Goal: Find specific page/section: Find specific page/section

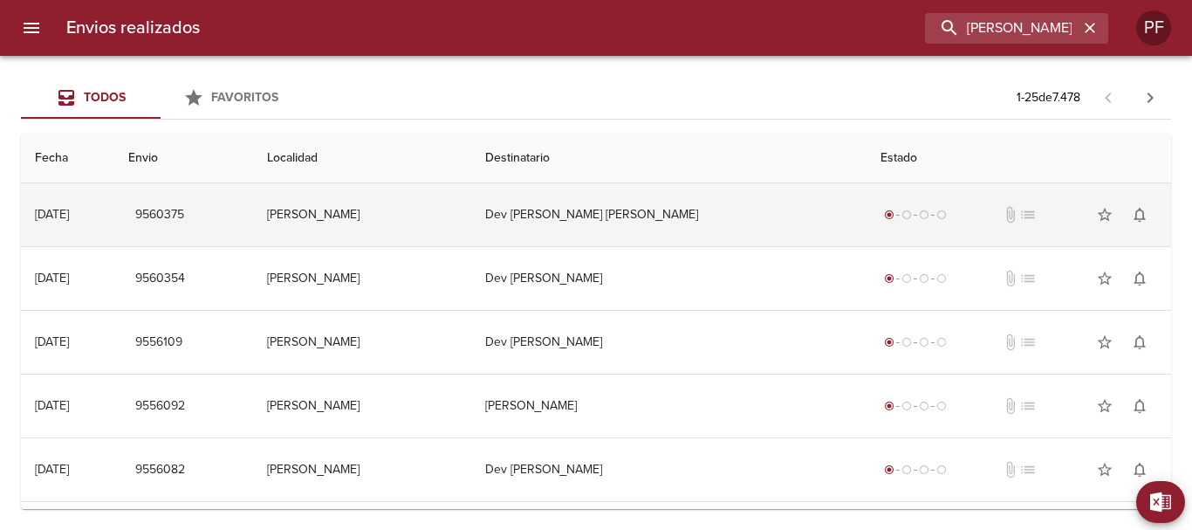
scroll to position [0, 10]
type input "[PERSON_NAME]"
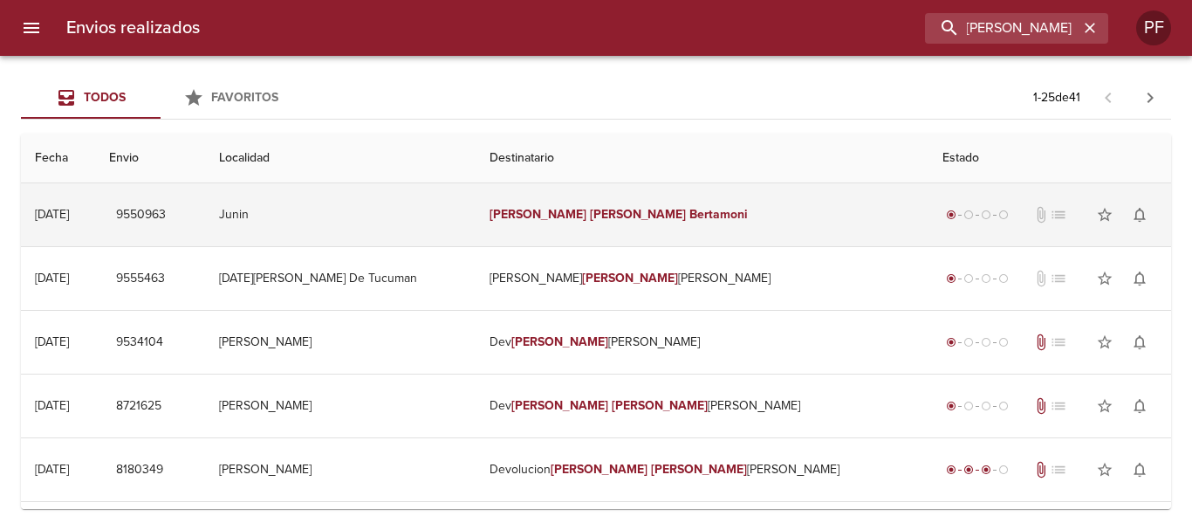
click at [704, 215] on td "[PERSON_NAME]" at bounding box center [701, 214] width 453 height 63
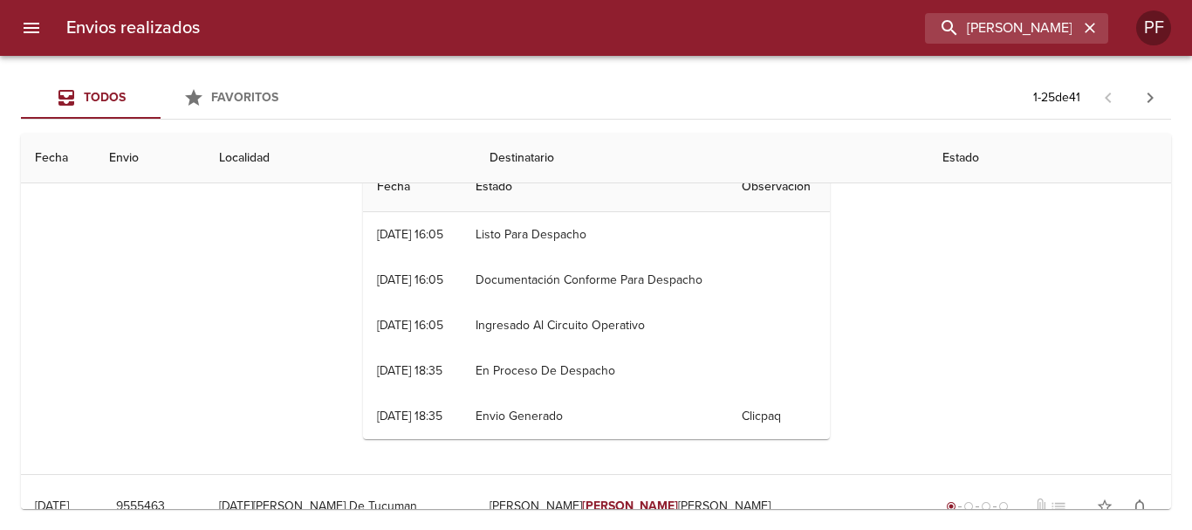
scroll to position [0, 0]
drag, startPoint x: 962, startPoint y: 36, endPoint x: 1119, endPoint y: 37, distance: 157.0
click at [1119, 37] on div "Envios realizados [PERSON_NAME] PF" at bounding box center [596, 28] width 1192 height 56
click at [1089, 24] on icon "button" at bounding box center [1089, 27] width 17 height 17
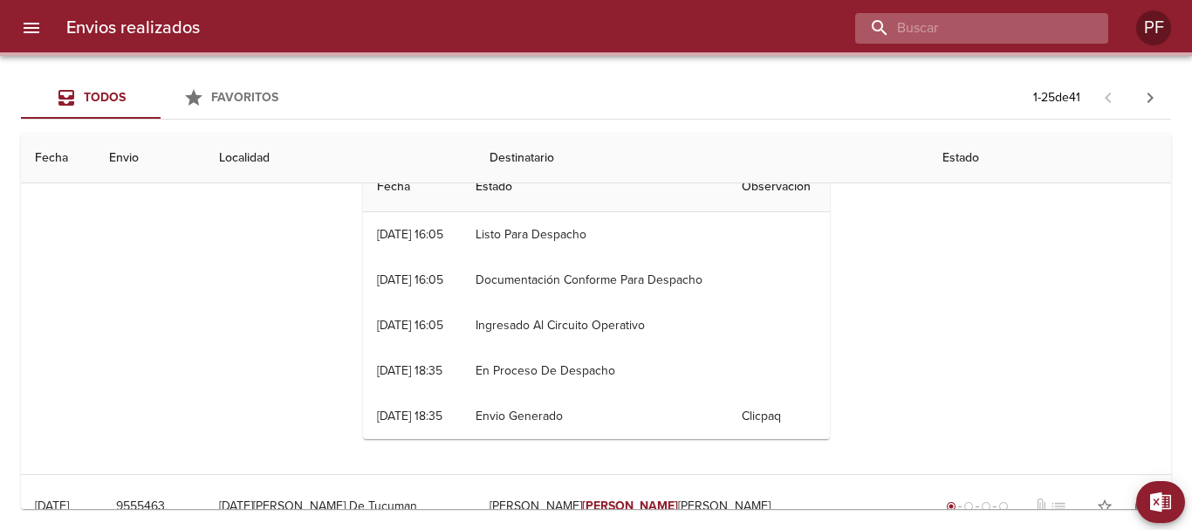
click at [1057, 33] on input "buscar" at bounding box center [966, 28] width 223 height 31
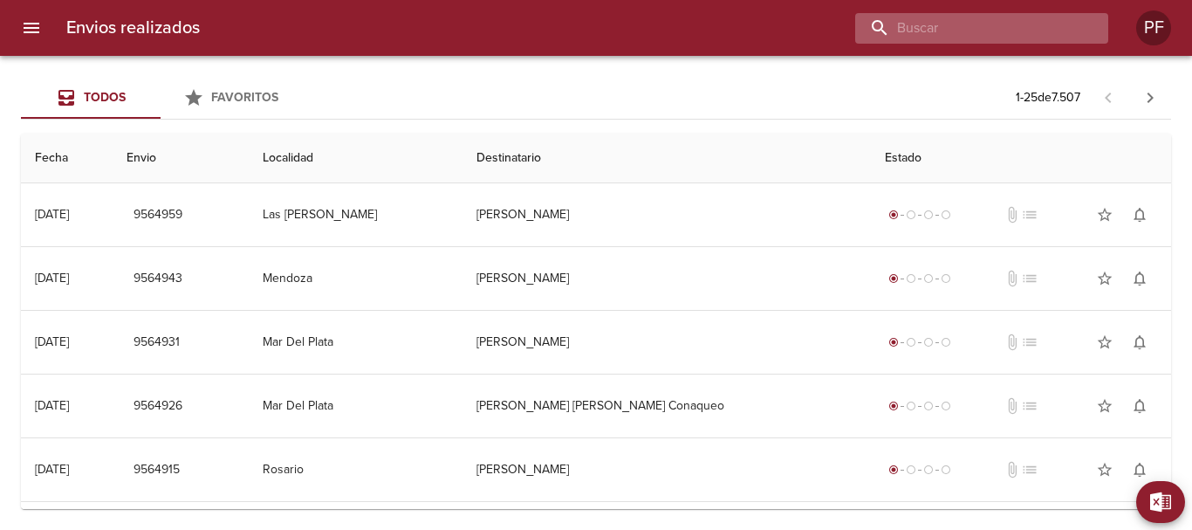
paste input "[PERSON_NAME]"
type input "[PERSON_NAME]"
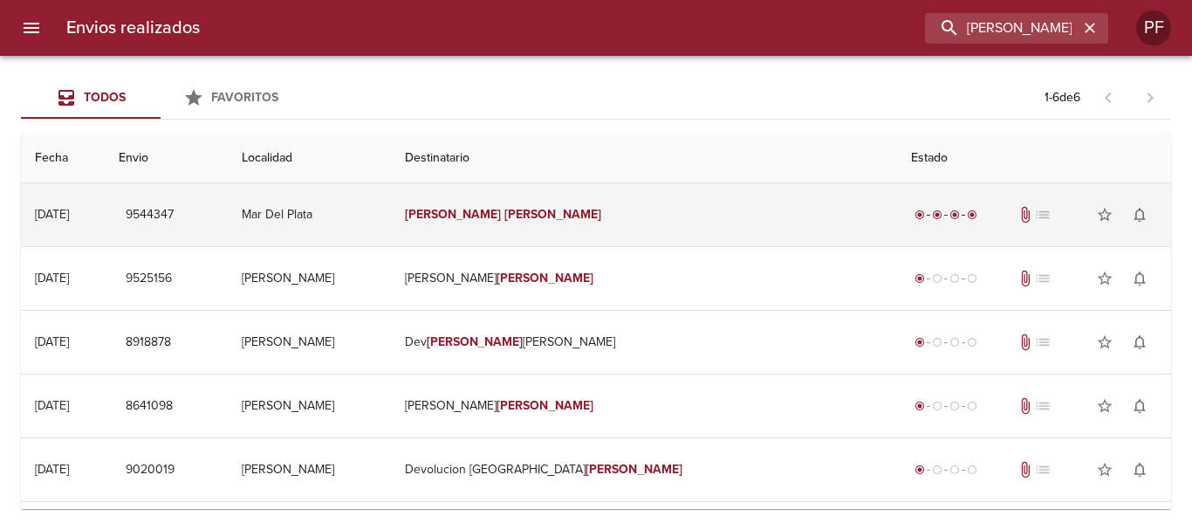
click at [575, 208] on em "[PERSON_NAME]" at bounding box center [552, 214] width 97 height 15
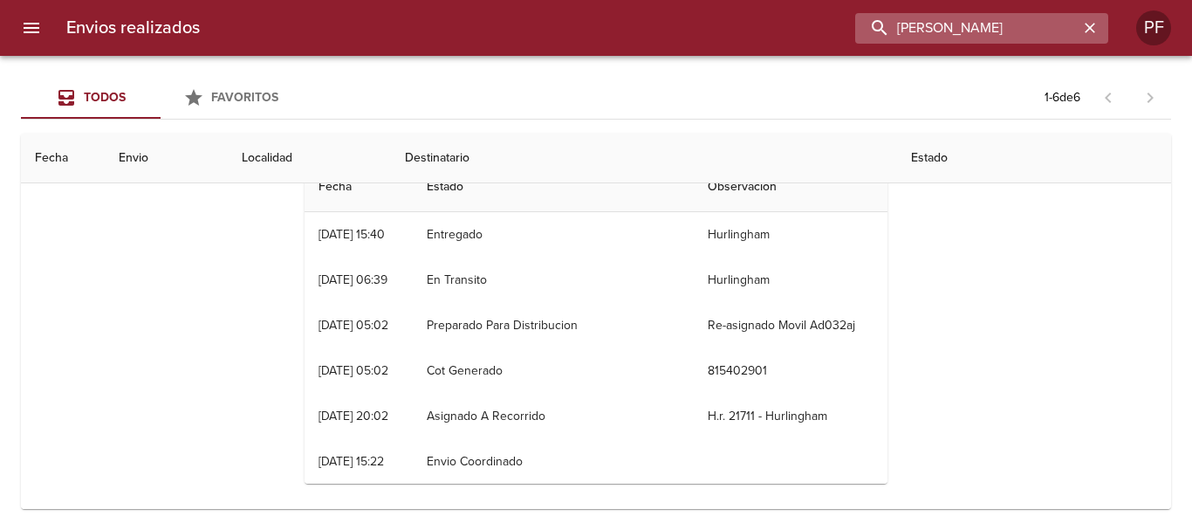
click at [995, 28] on input "[PERSON_NAME]" at bounding box center [966, 28] width 223 height 31
paste input "[PERSON_NAME]"
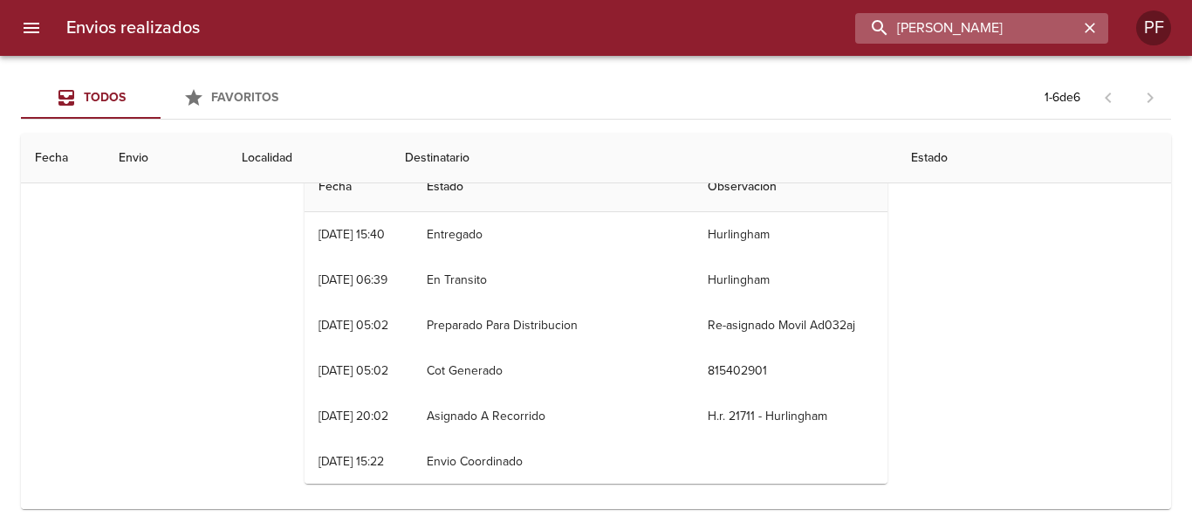
click at [995, 27] on input "[PERSON_NAME]" at bounding box center [966, 28] width 223 height 31
type input "[PERSON_NAME]"
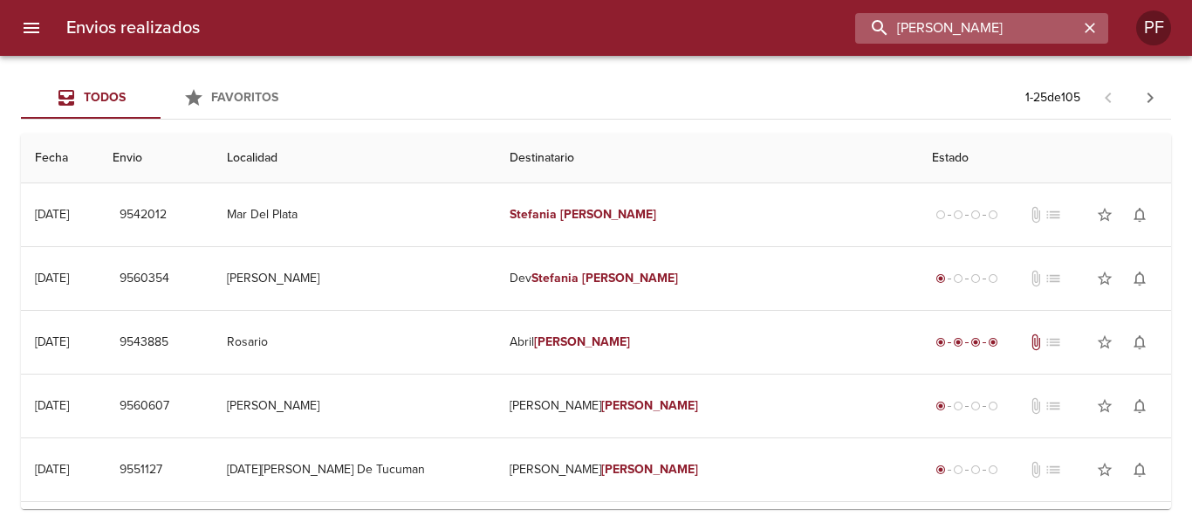
click at [904, 24] on input "[PERSON_NAME]" at bounding box center [966, 28] width 223 height 31
click at [836, 28] on div "[PERSON_NAME]" at bounding box center [661, 28] width 894 height 31
click at [1082, 27] on icon "button" at bounding box center [1089, 27] width 17 height 17
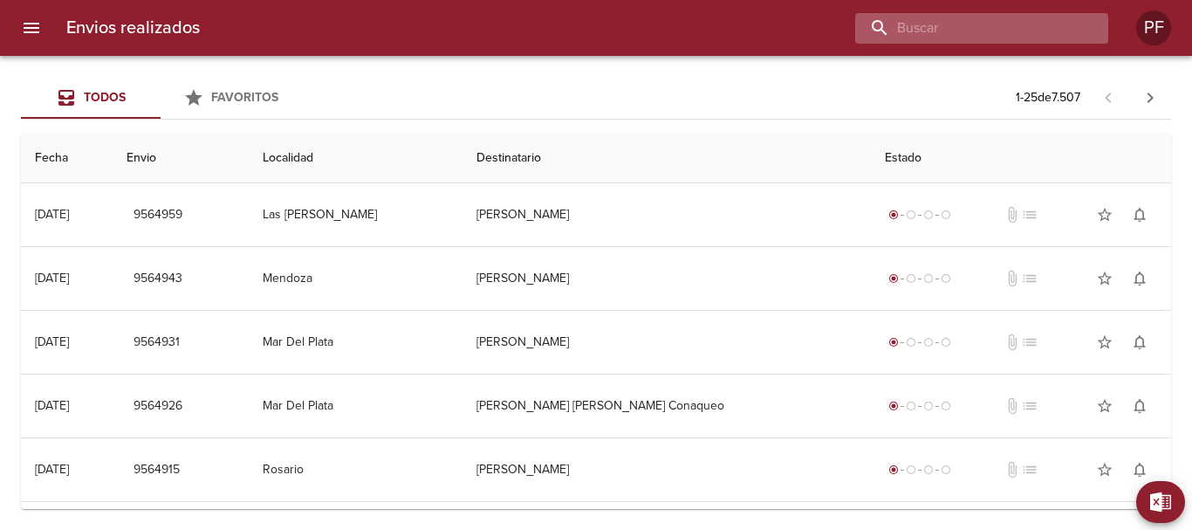
paste input "[PERSON_NAME]"
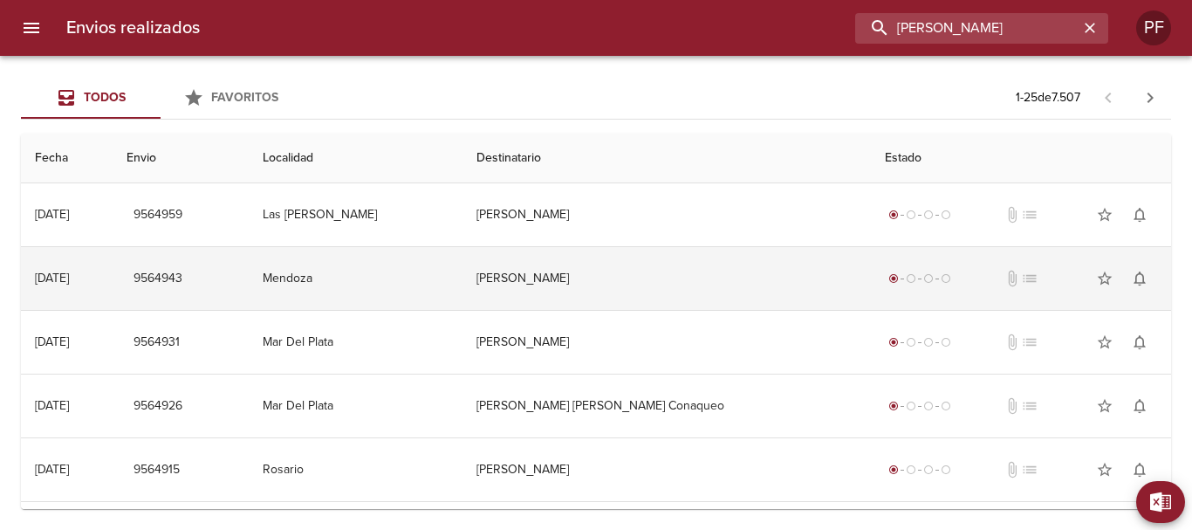
type input "[PERSON_NAME]"
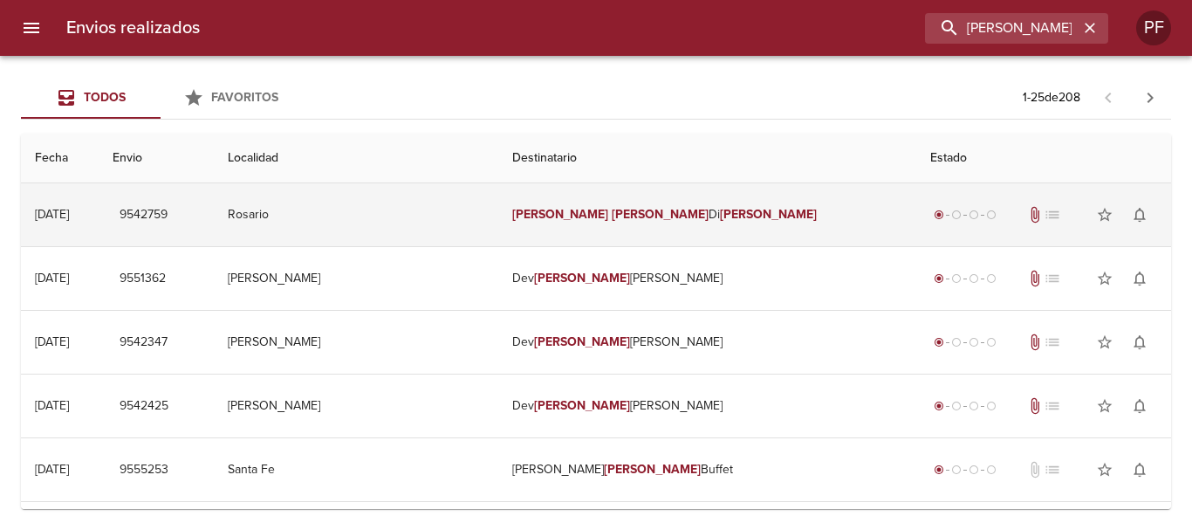
click at [646, 222] on td "[PERSON_NAME]" at bounding box center [707, 214] width 419 height 63
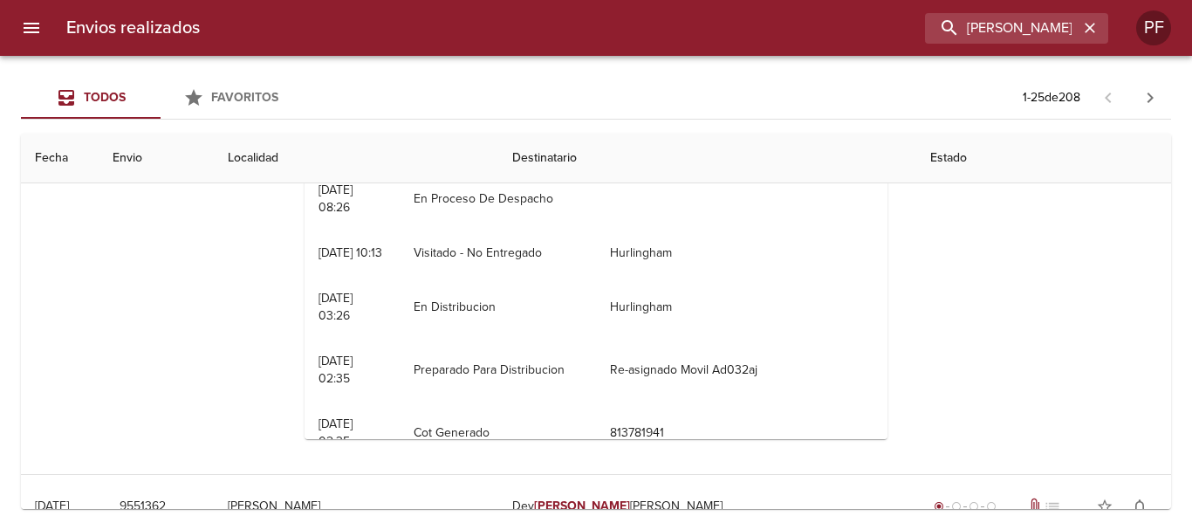
scroll to position [262, 0]
